Goal: Task Accomplishment & Management: Use online tool/utility

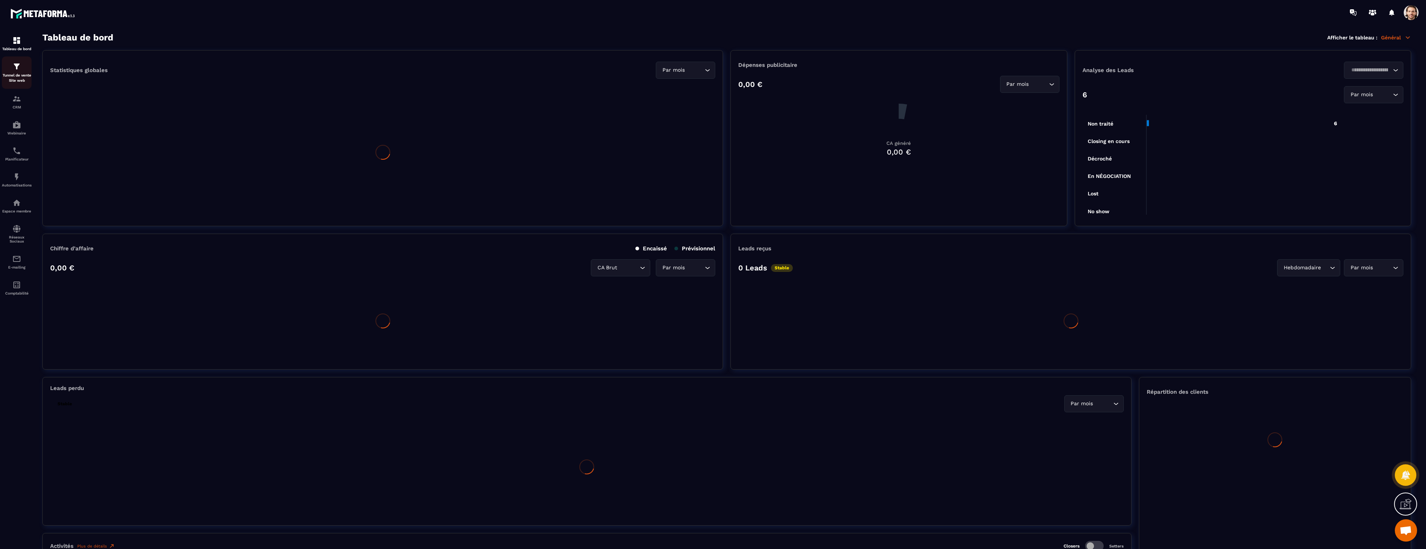
click at [11, 69] on div "Tunnel de vente Site web" at bounding box center [17, 72] width 30 height 21
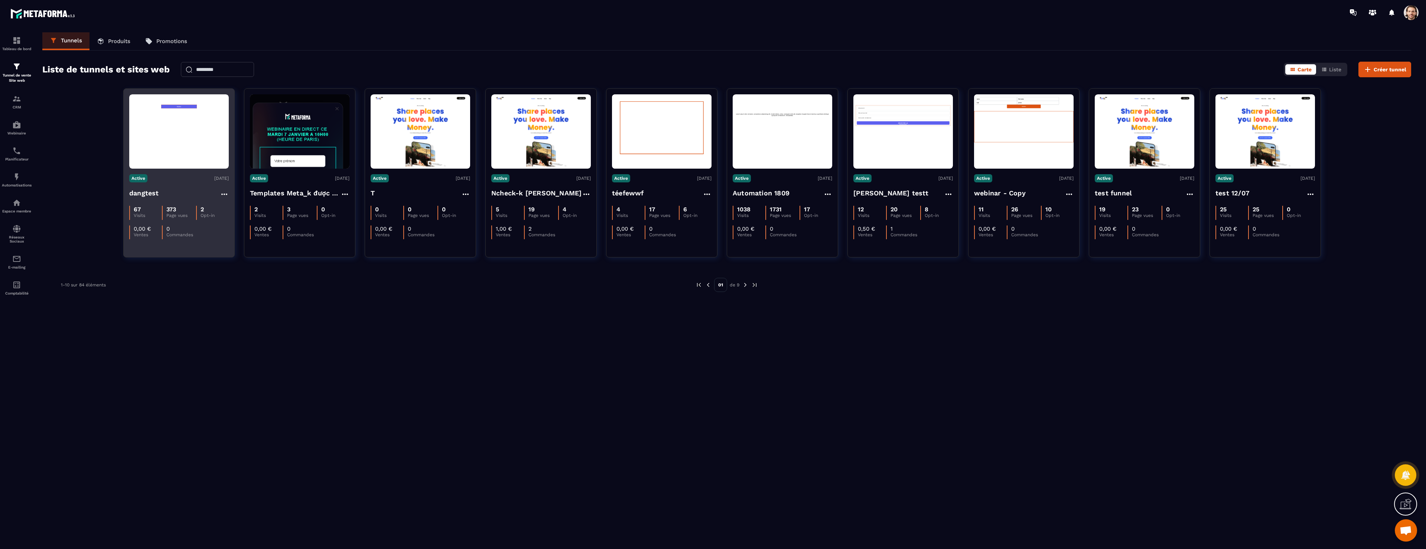
click at [177, 198] on div "dangtest" at bounding box center [178, 194] width 99 height 12
click at [143, 192] on h4 "dangtest" at bounding box center [144, 193] width 30 height 10
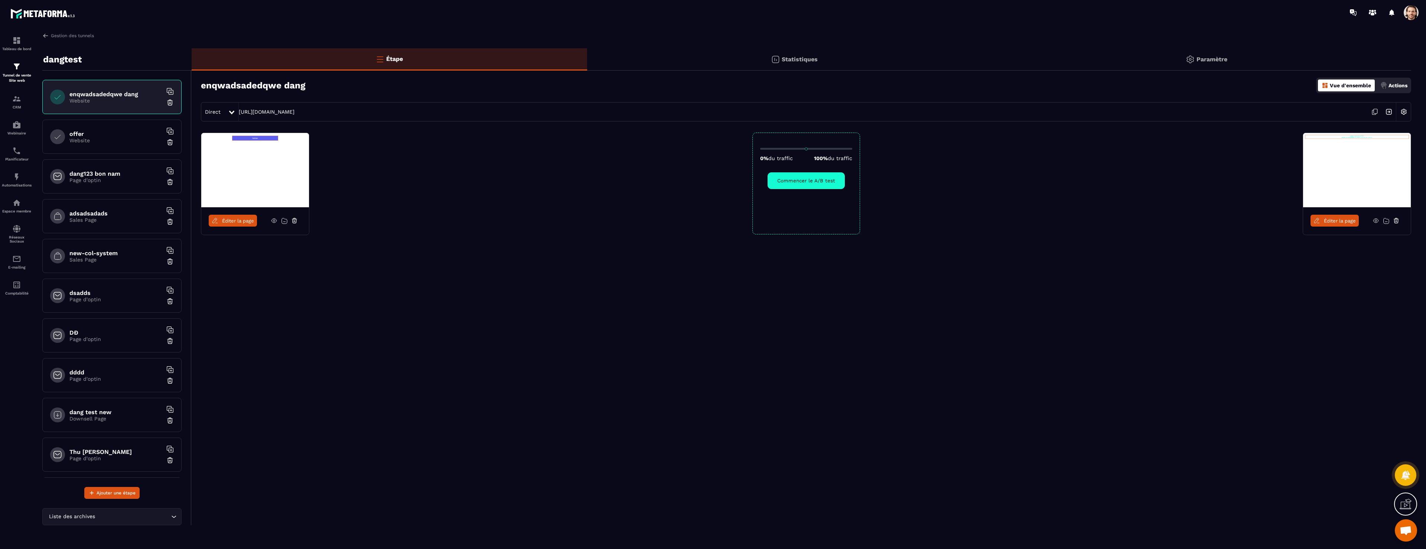
click at [241, 224] on link "Éditer la page" at bounding box center [233, 221] width 48 height 12
